Goal: Task Accomplishment & Management: Manage account settings

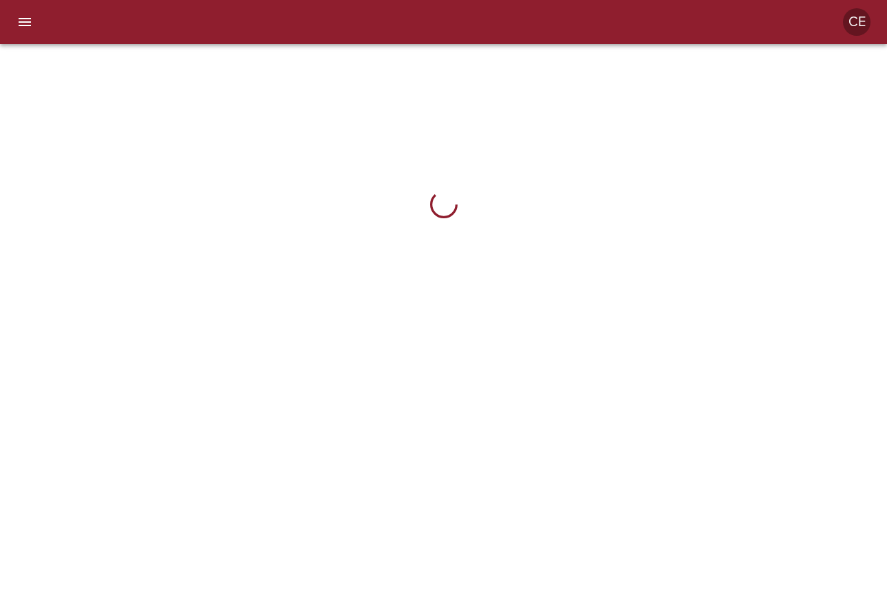
click at [30, 25] on icon "menu" at bounding box center [25, 22] width 12 height 8
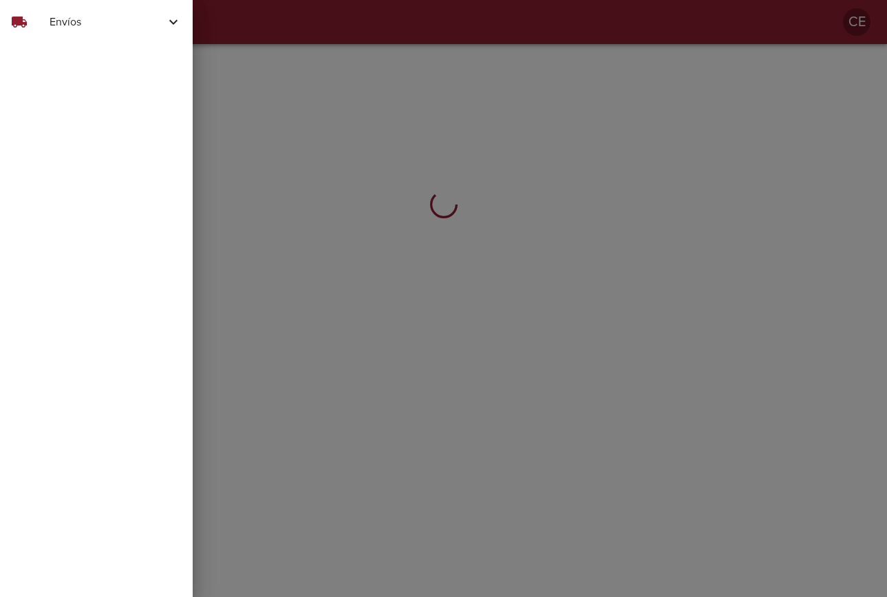
click at [80, 27] on span "Envíos" at bounding box center [108, 22] width 116 height 17
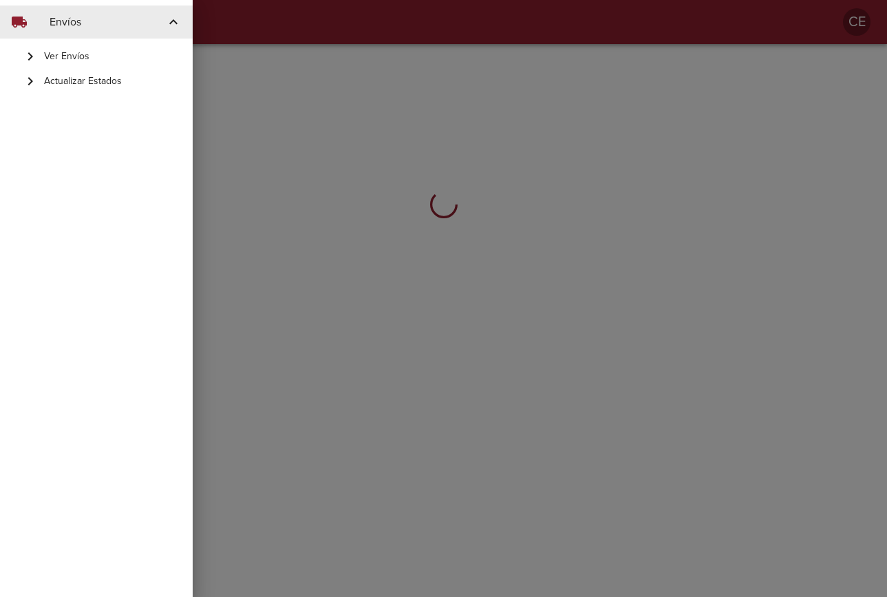
click at [91, 83] on span "Actualizar Estados" at bounding box center [113, 81] width 138 height 14
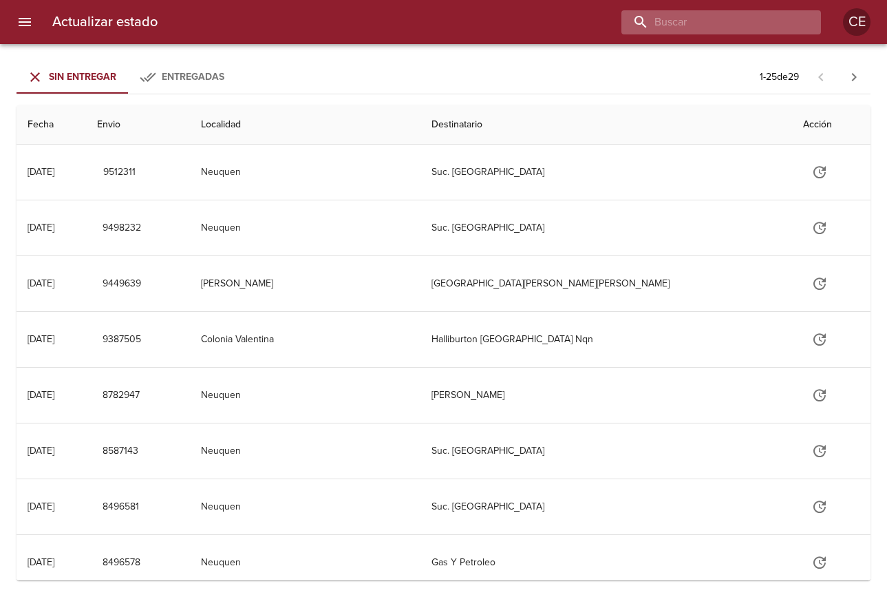
click at [707, 23] on input "buscar" at bounding box center [709, 22] width 176 height 24
type input "2015151"
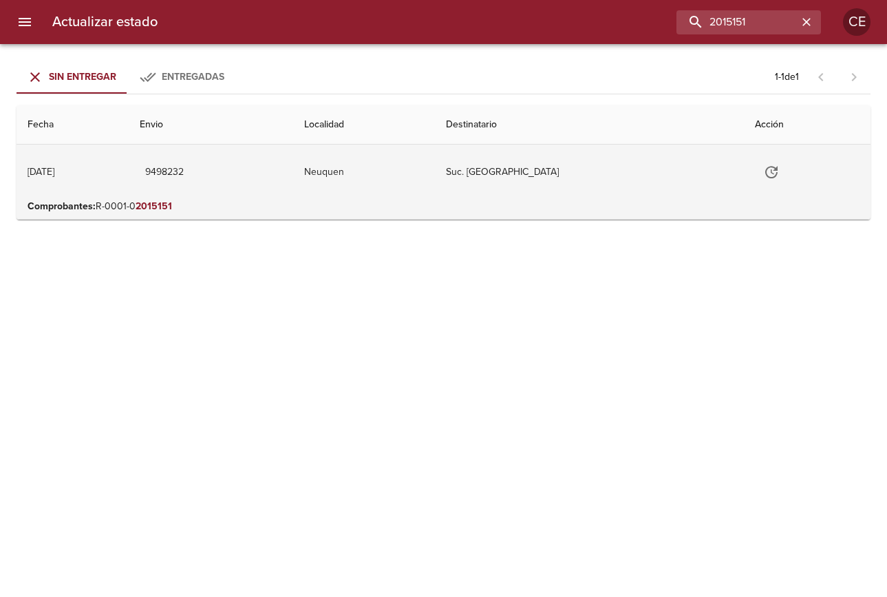
click at [763, 171] on icon "Tabla de envíos del cliente" at bounding box center [771, 172] width 17 height 17
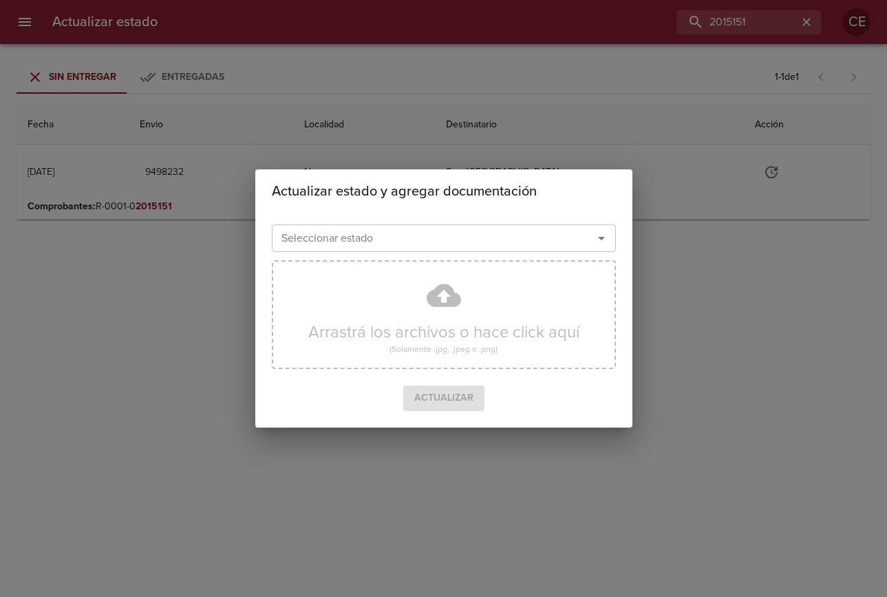
click at [485, 244] on input "Seleccionar estado" at bounding box center [423, 237] width 295 height 19
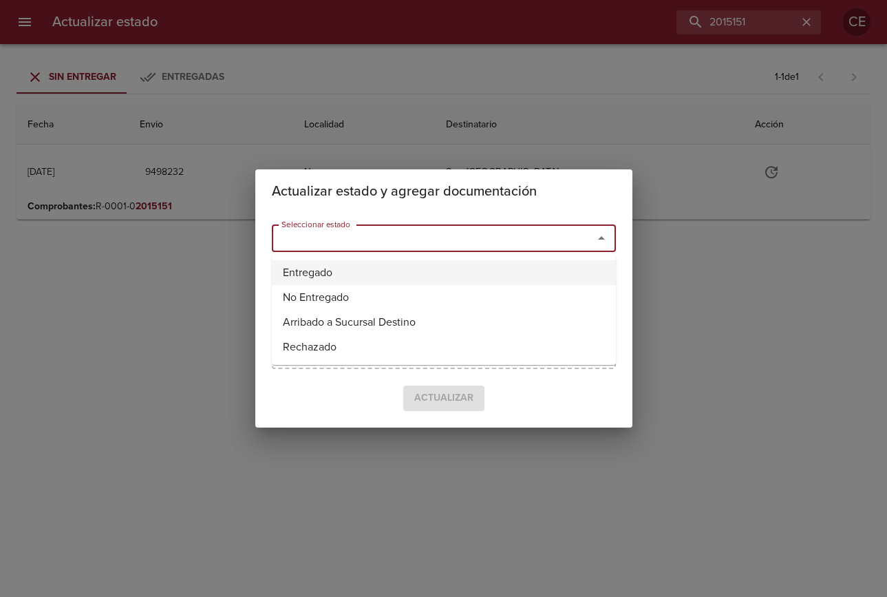
click at [319, 277] on li "Entregado" at bounding box center [444, 272] width 344 height 25
type input "Entregado"
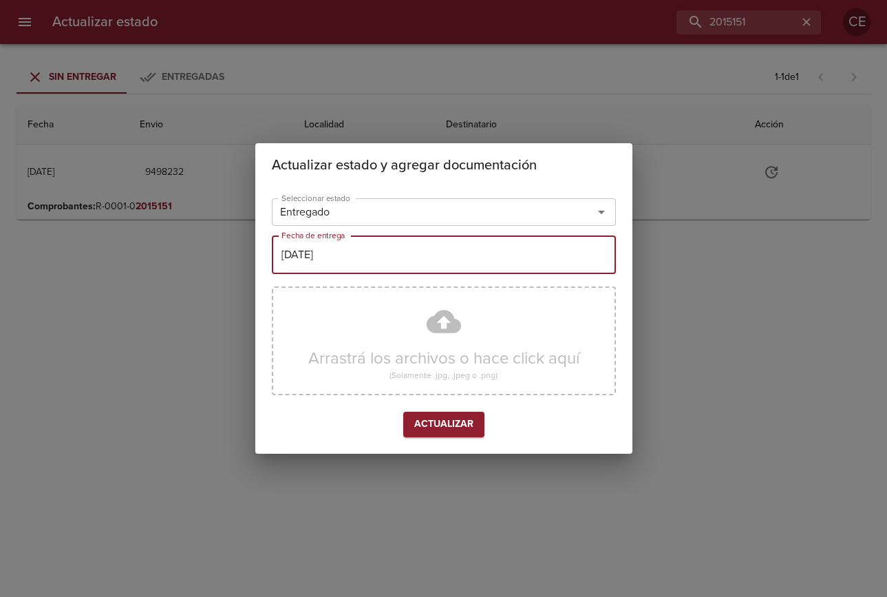
click at [341, 257] on input "[DATE]" at bounding box center [444, 254] width 344 height 39
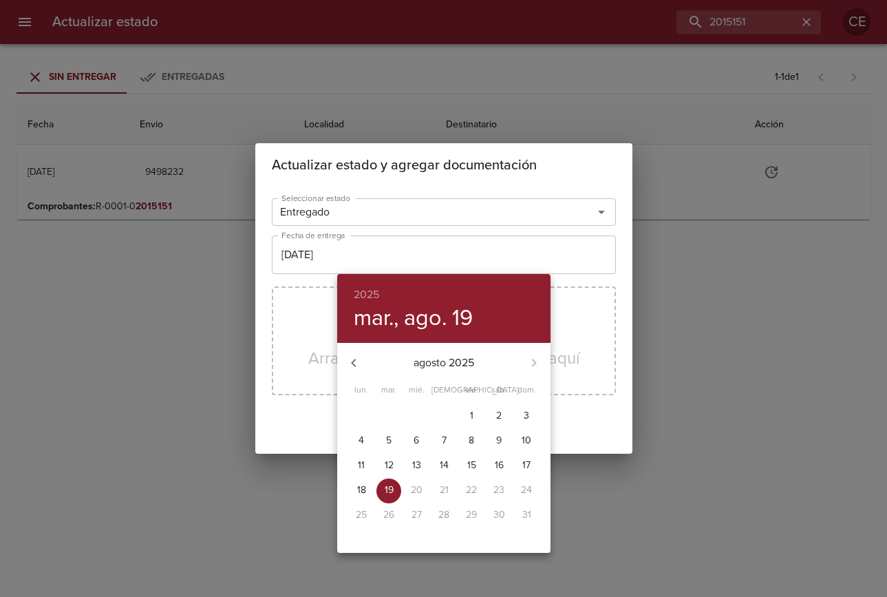
click at [362, 492] on p "18" at bounding box center [361, 490] width 9 height 14
type input "[DATE]"
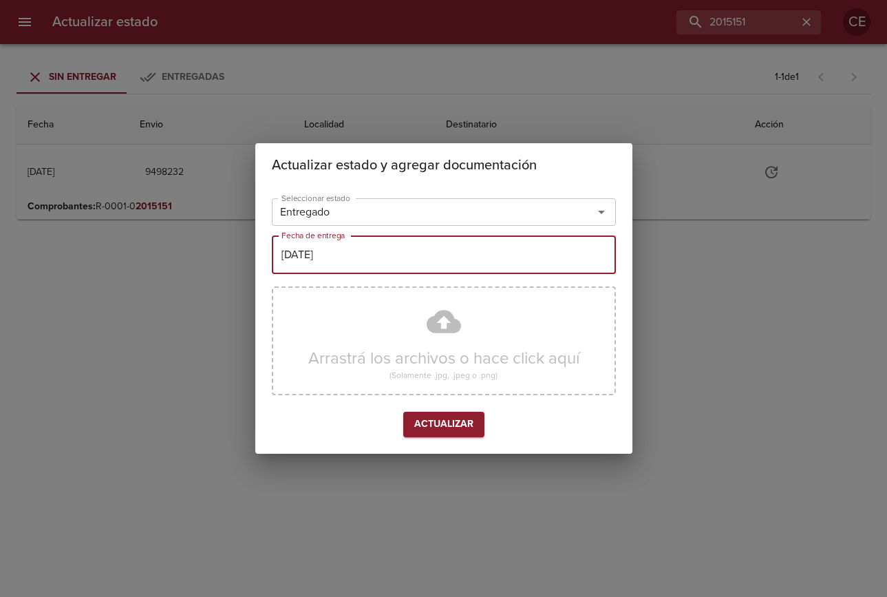
click at [447, 424] on span "Actualizar" at bounding box center [443, 424] width 59 height 17
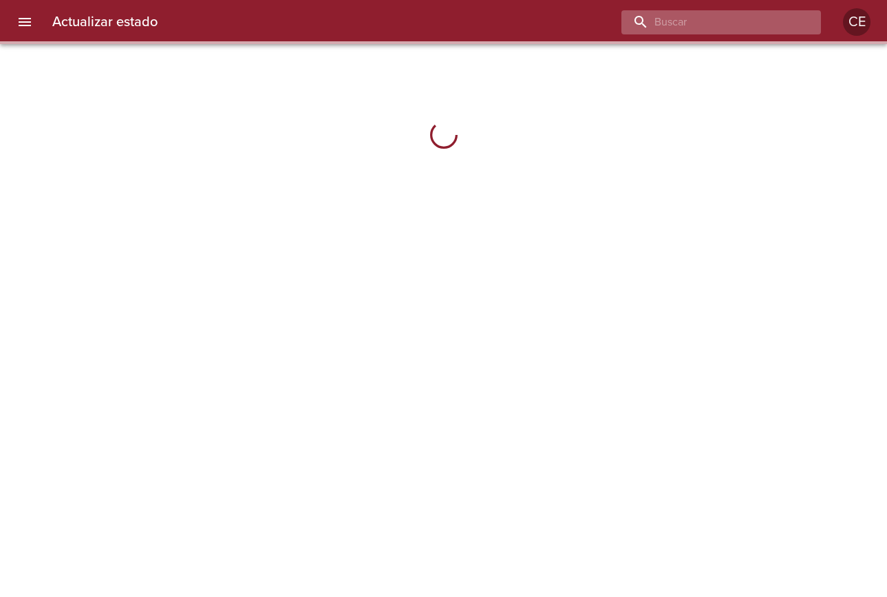
click at [767, 20] on input "buscar" at bounding box center [709, 22] width 176 height 24
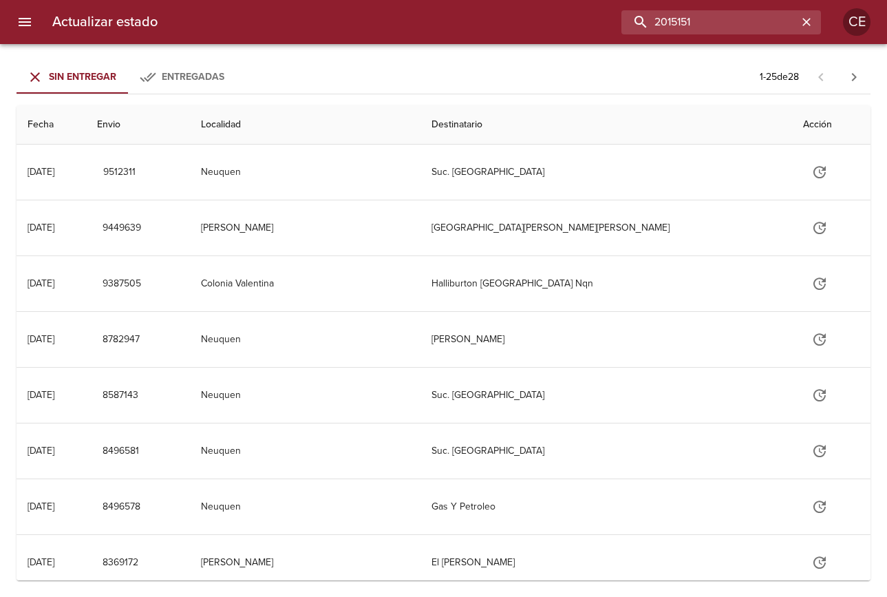
type input "2015151"
click at [225, 76] on span "Entregadas" at bounding box center [182, 77] width 94 height 17
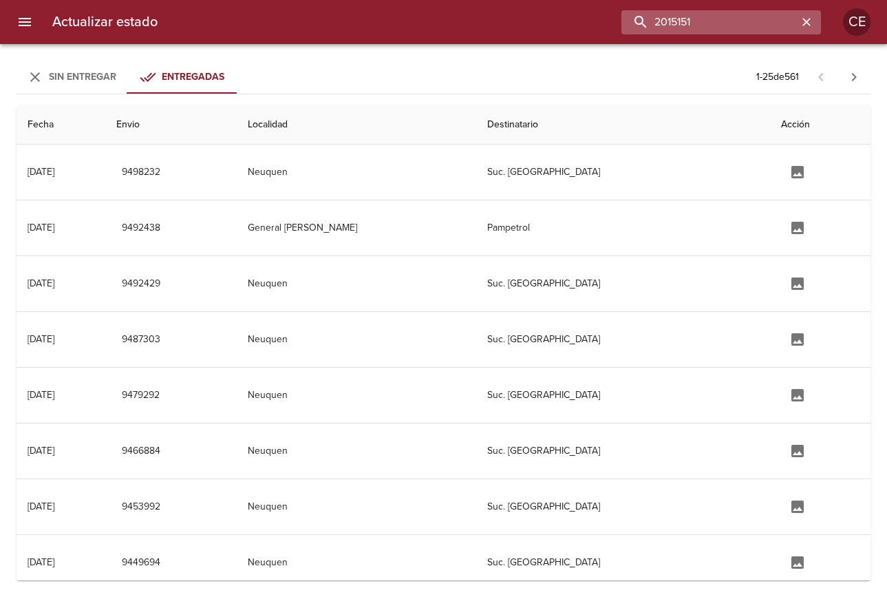
click at [773, 16] on input "2015151" at bounding box center [709, 22] width 176 height 24
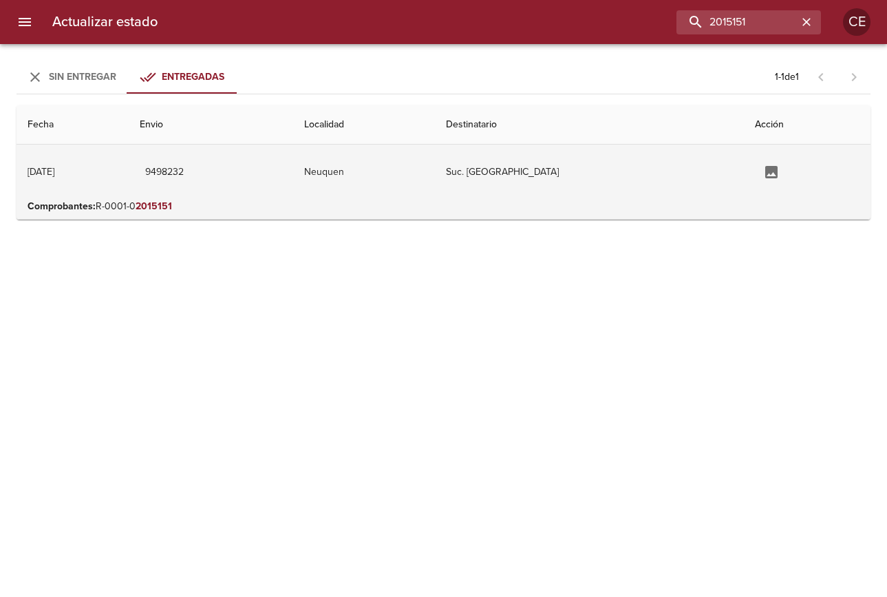
click at [755, 166] on button "Tabla de envíos del cliente" at bounding box center [771, 172] width 33 height 33
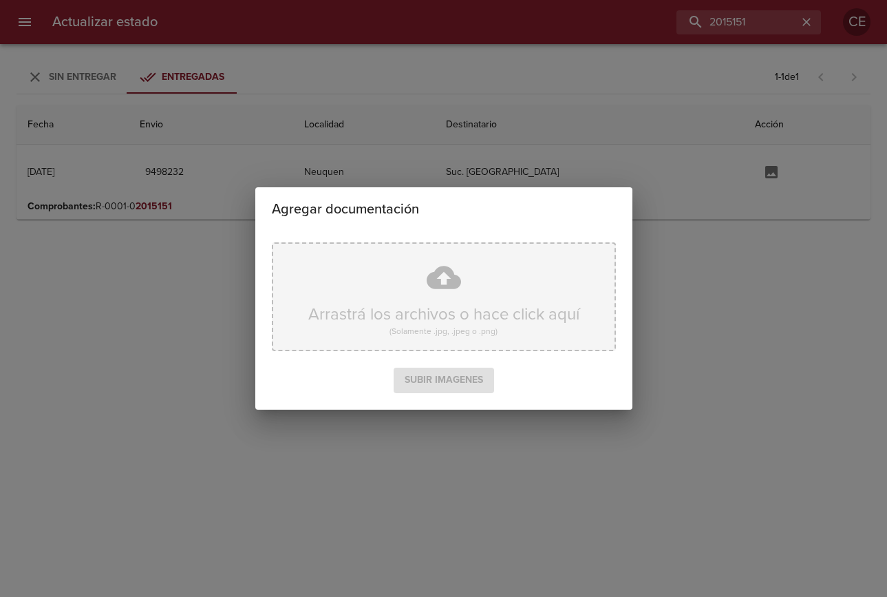
click at [392, 291] on div "Arrastrá los archivos o hace click aquí (Solamente .jpg, .jpeg o .png)" at bounding box center [444, 296] width 344 height 109
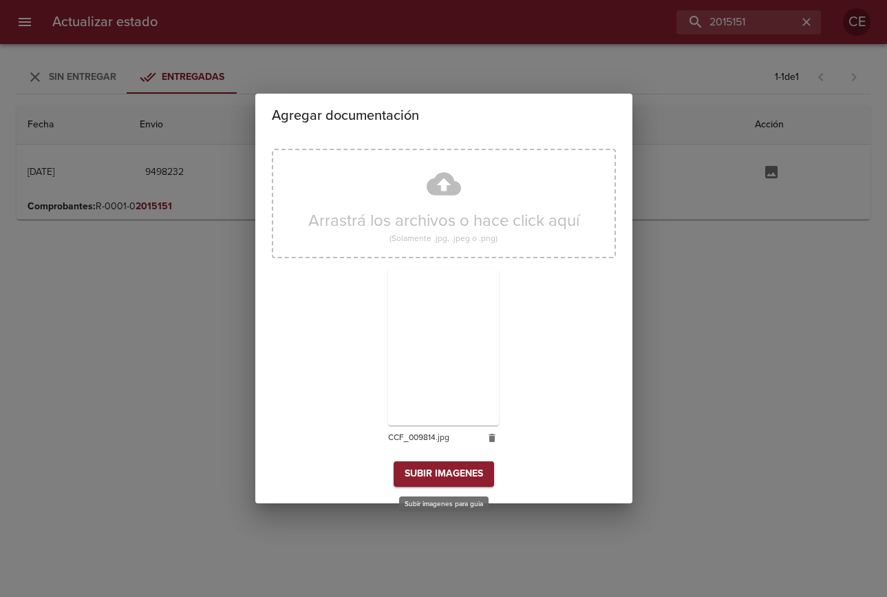
click at [438, 476] on span "Subir imagenes" at bounding box center [444, 473] width 78 height 17
